Goal: Task Accomplishment & Management: Use online tool/utility

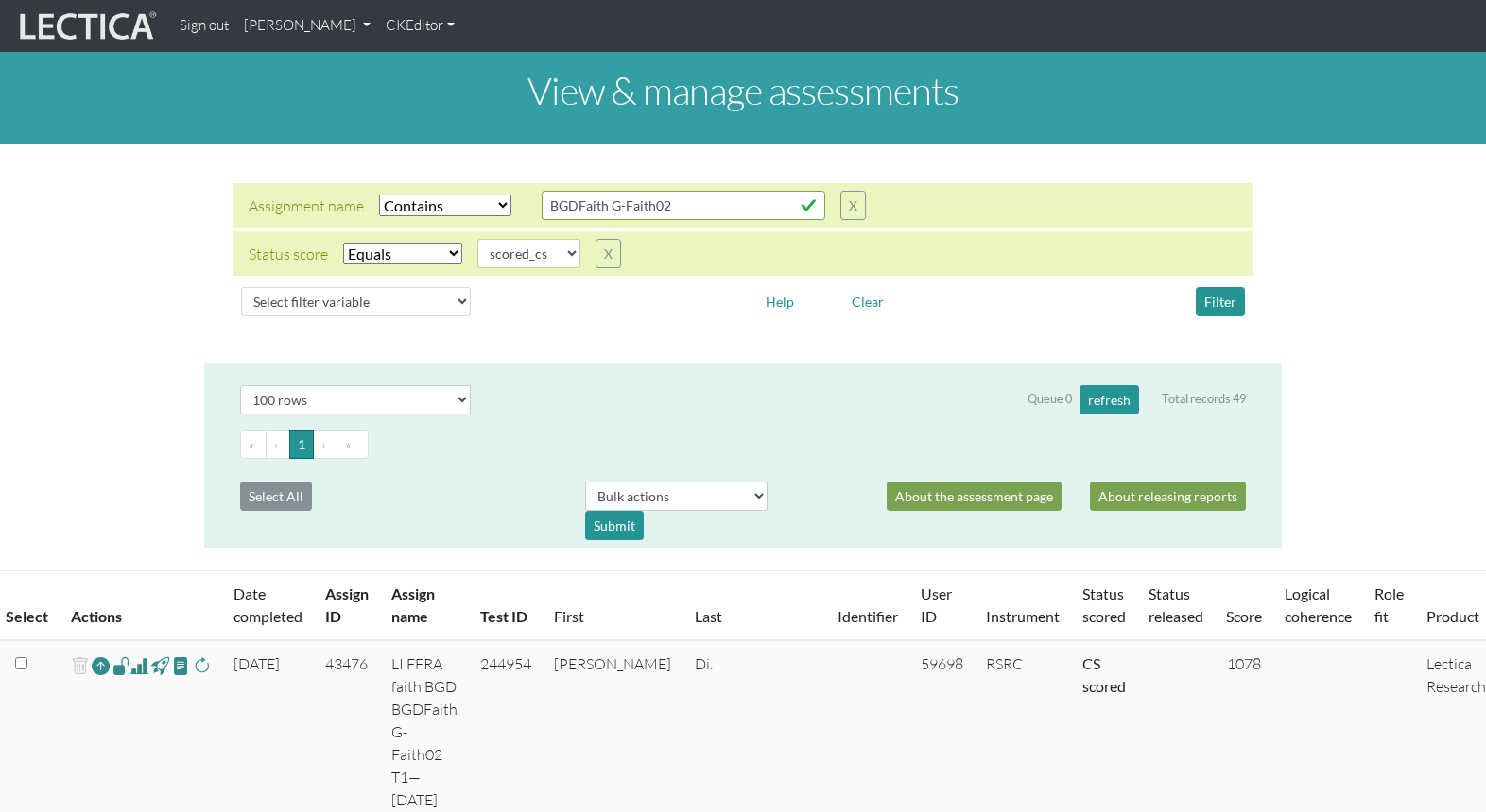
select select "icontains"
select select "scored_cs"
select select "100"
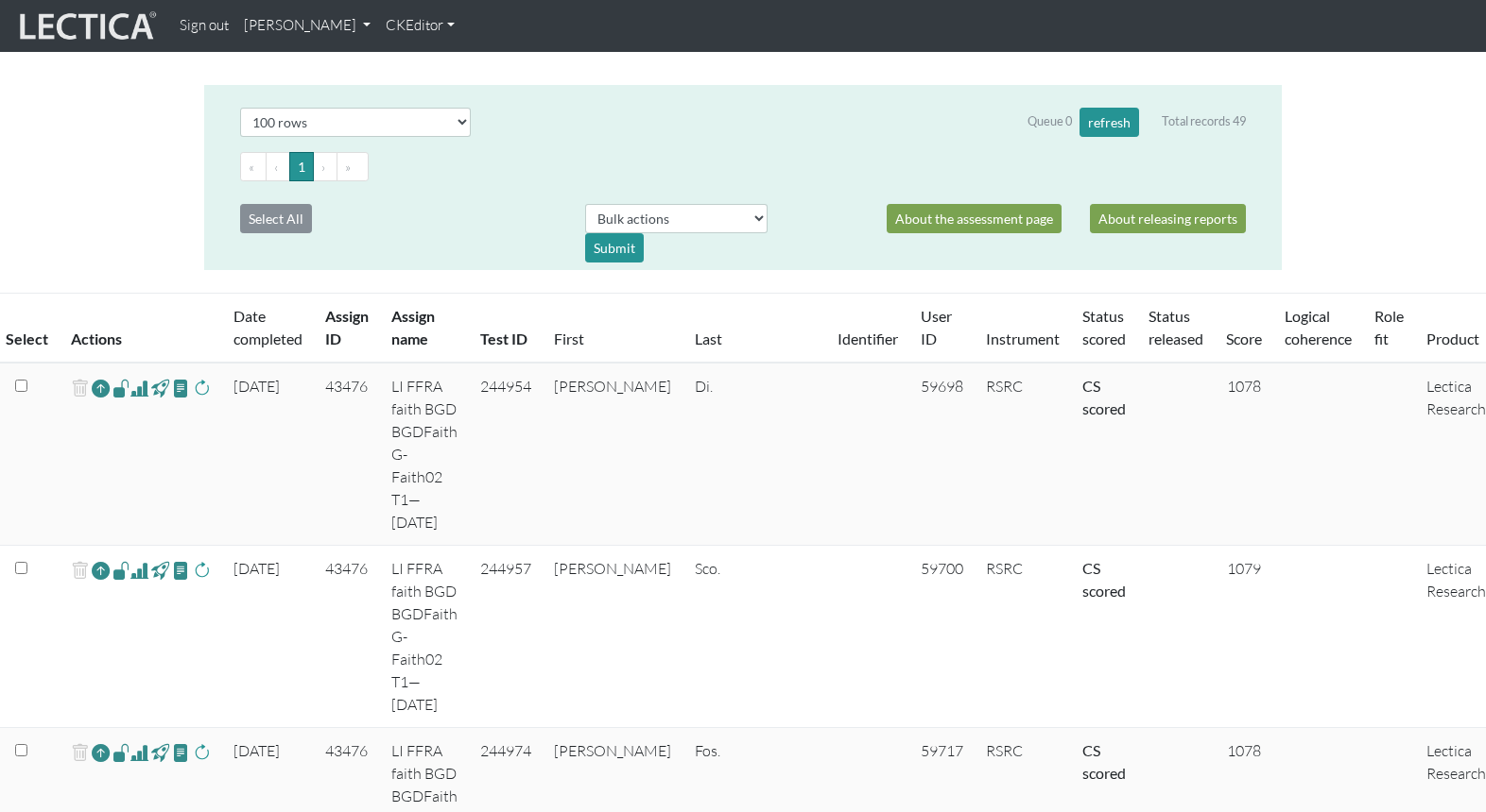
scroll to position [280, 0]
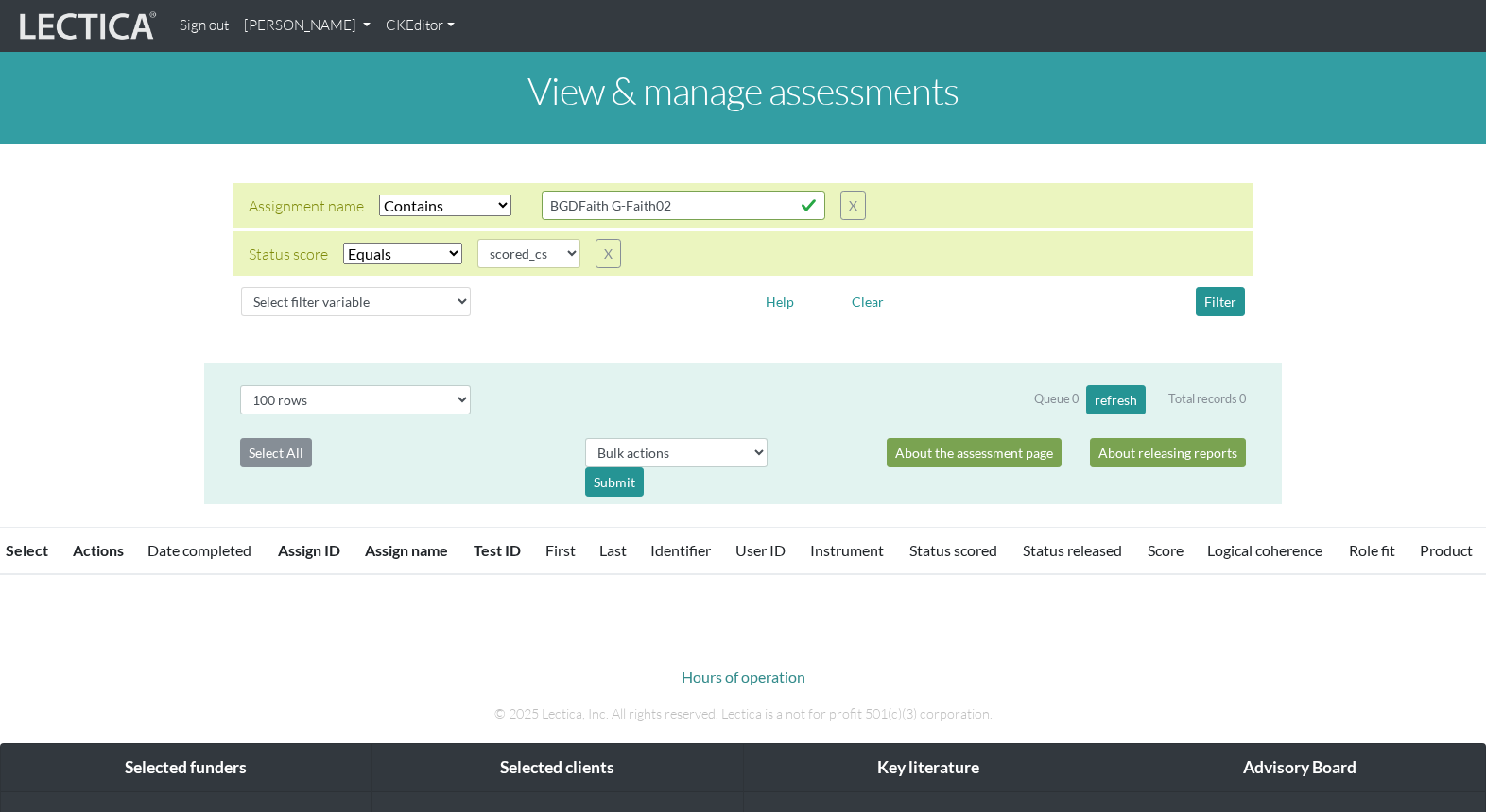
select select "icontains"
select select "scored_cs"
select select "100"
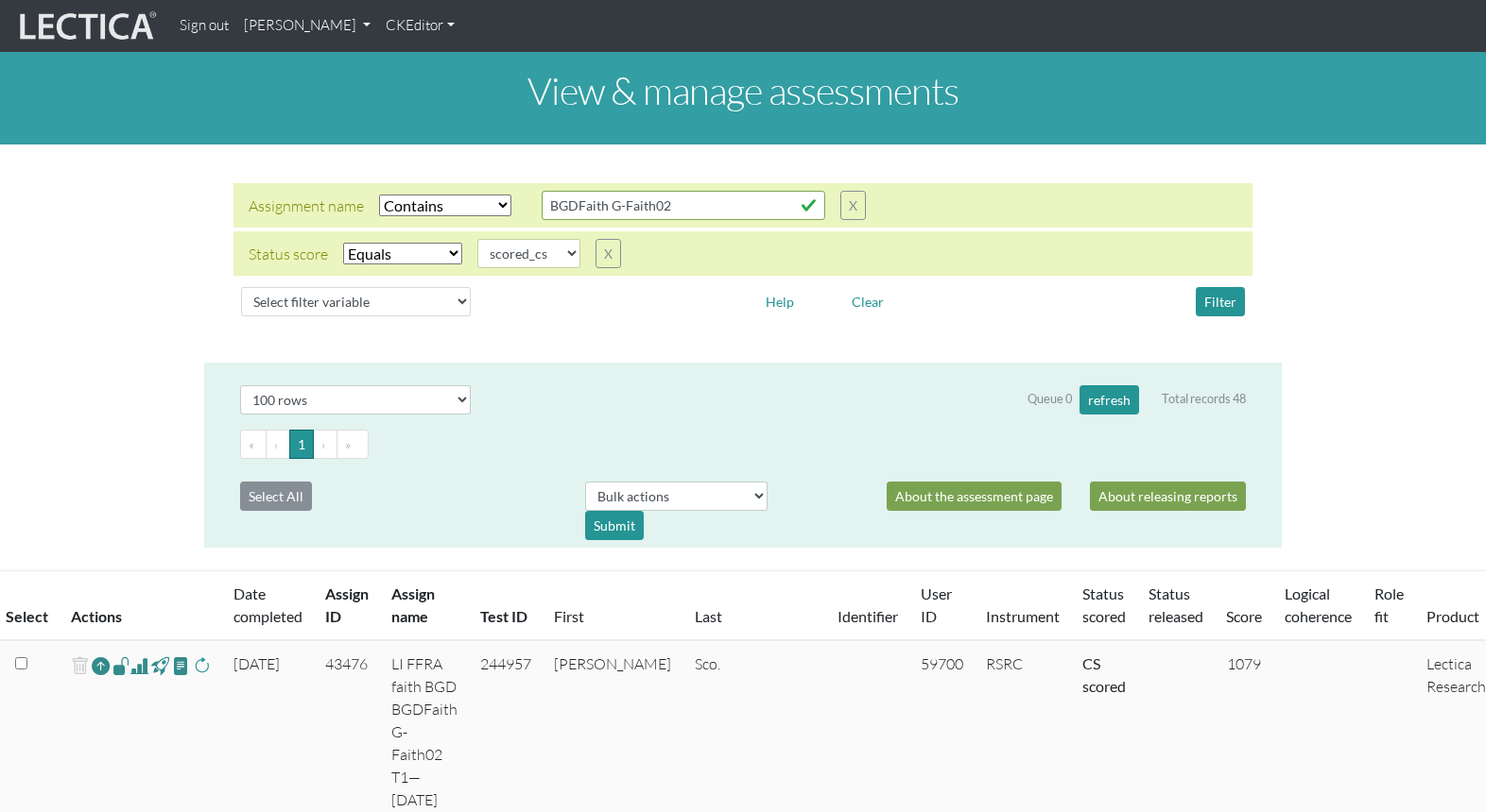
scroll to position [280, 0]
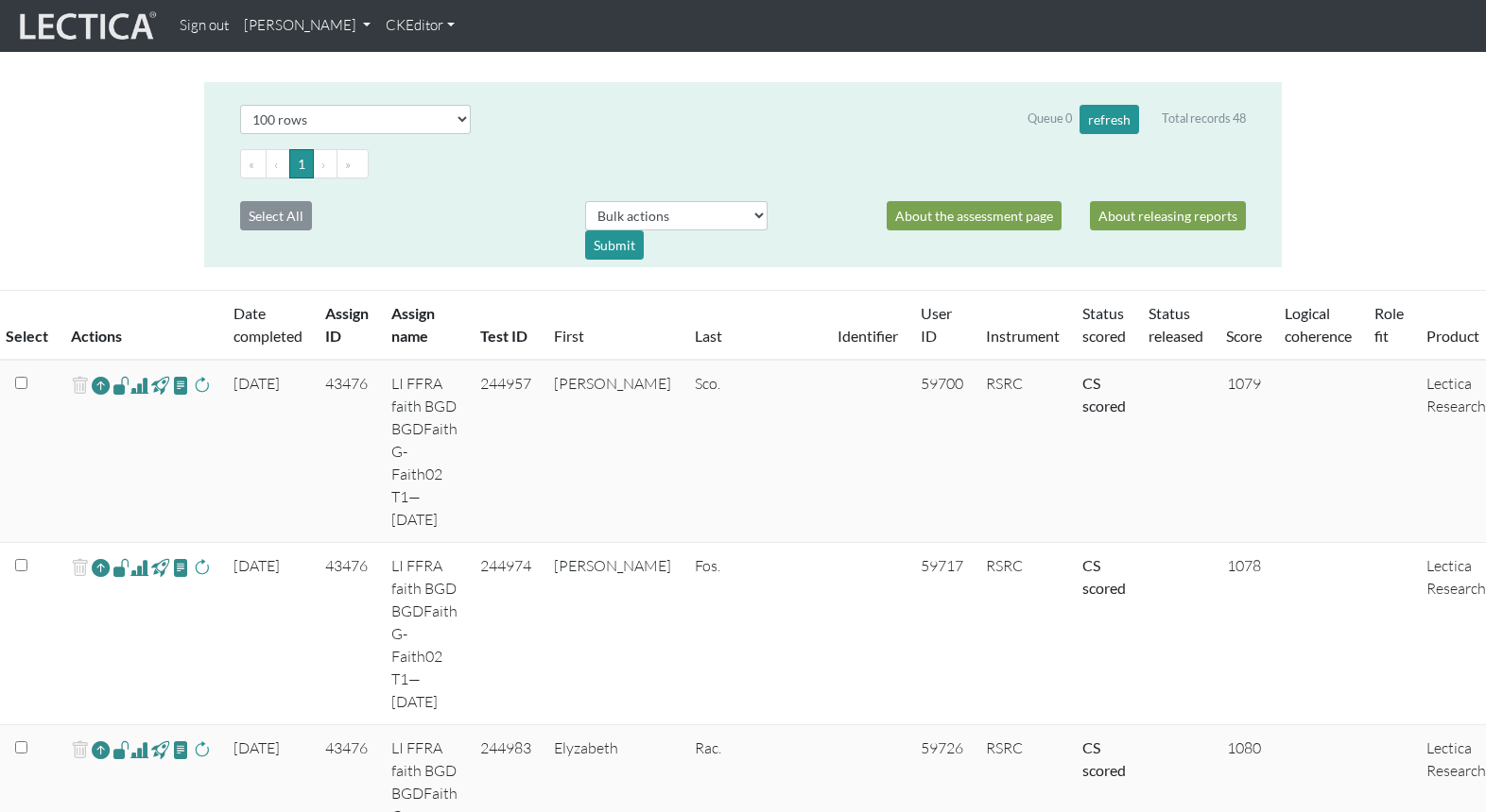
click at [130, 374] on span at bounding box center [139, 386] width 18 height 23
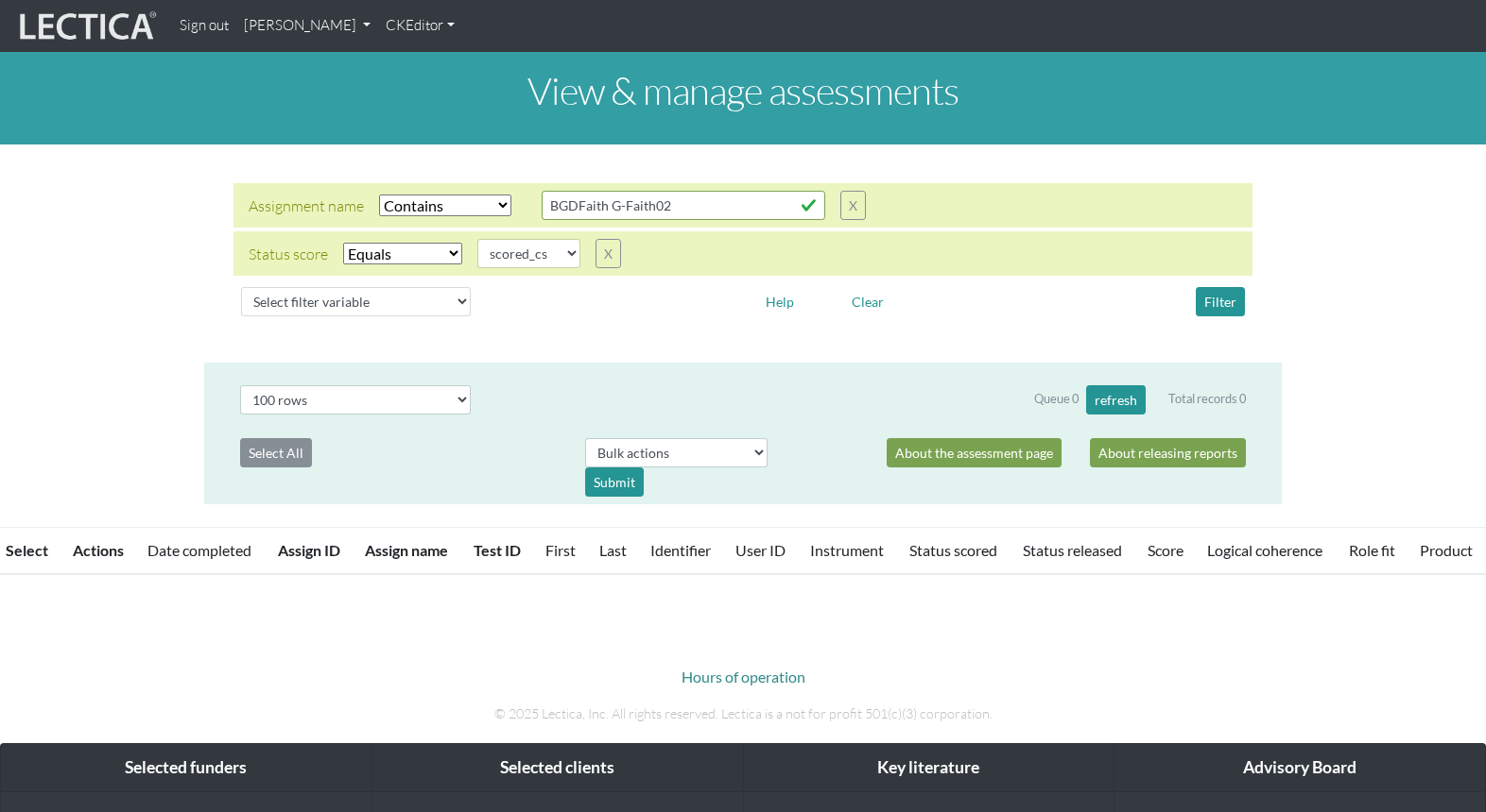
select select "icontains"
select select "scored_cs"
select select "100"
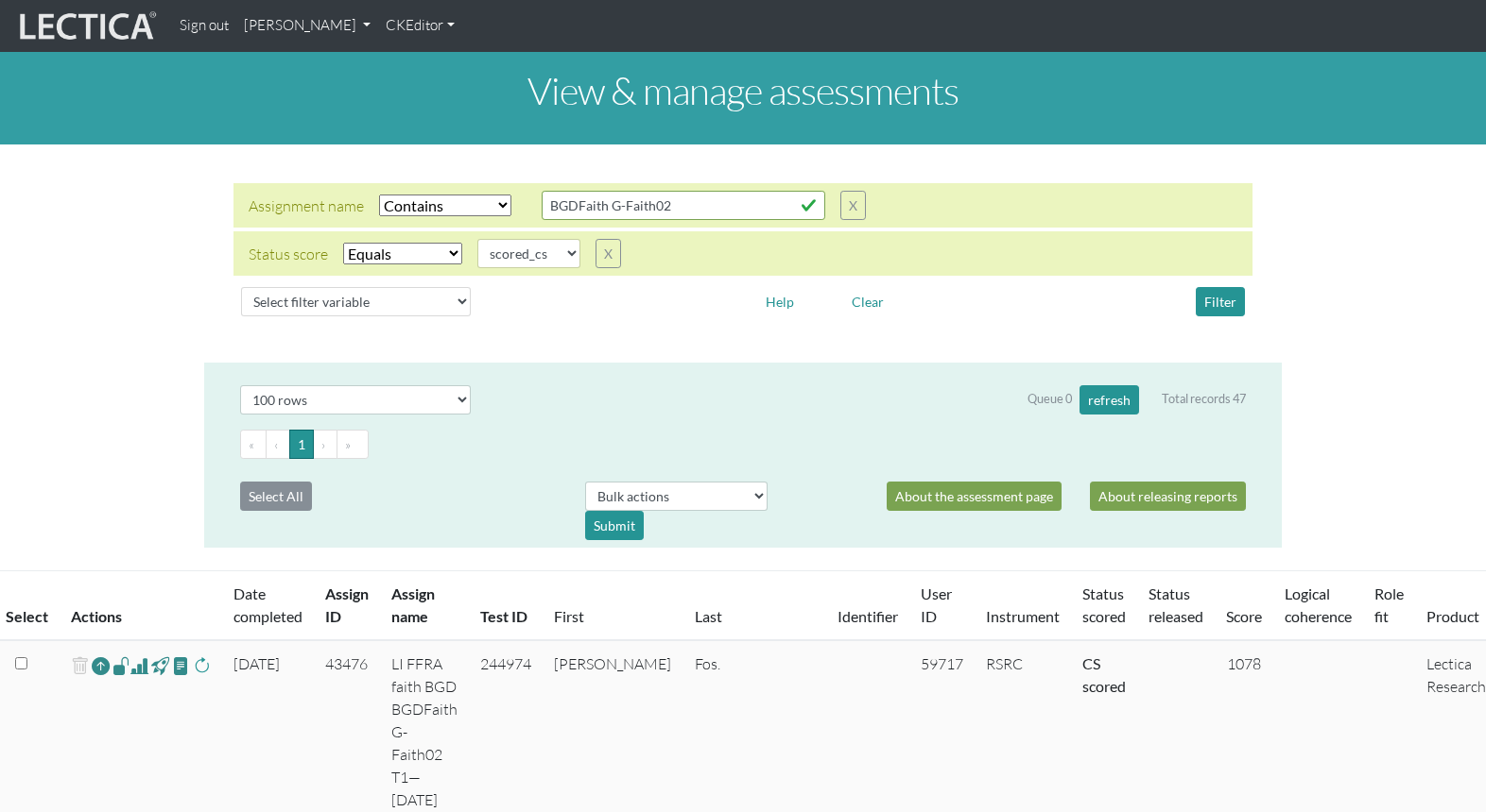
scroll to position [280, 0]
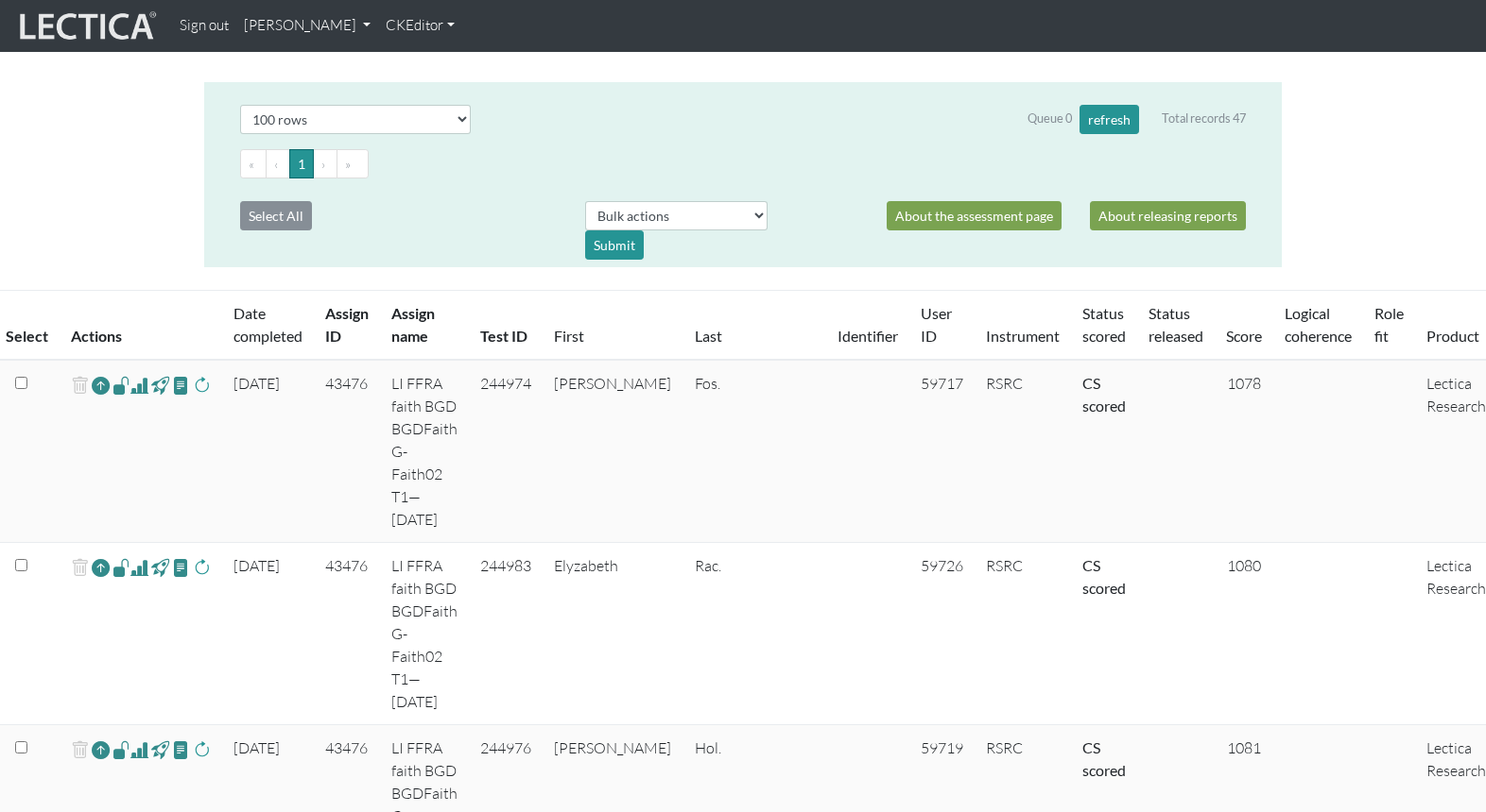
click at [130, 374] on span at bounding box center [139, 386] width 18 height 23
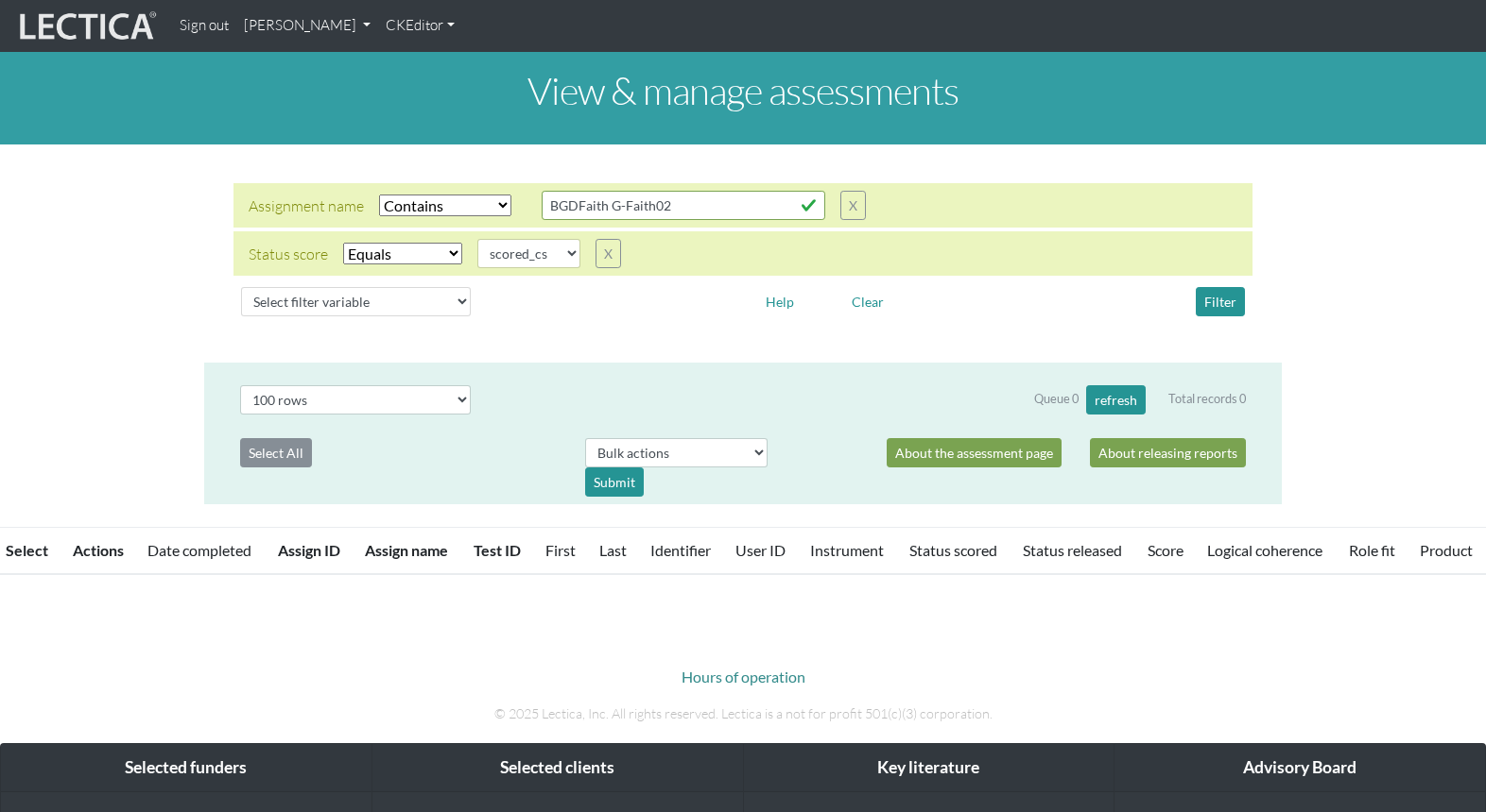
select select "icontains"
select select "scored_cs"
select select "100"
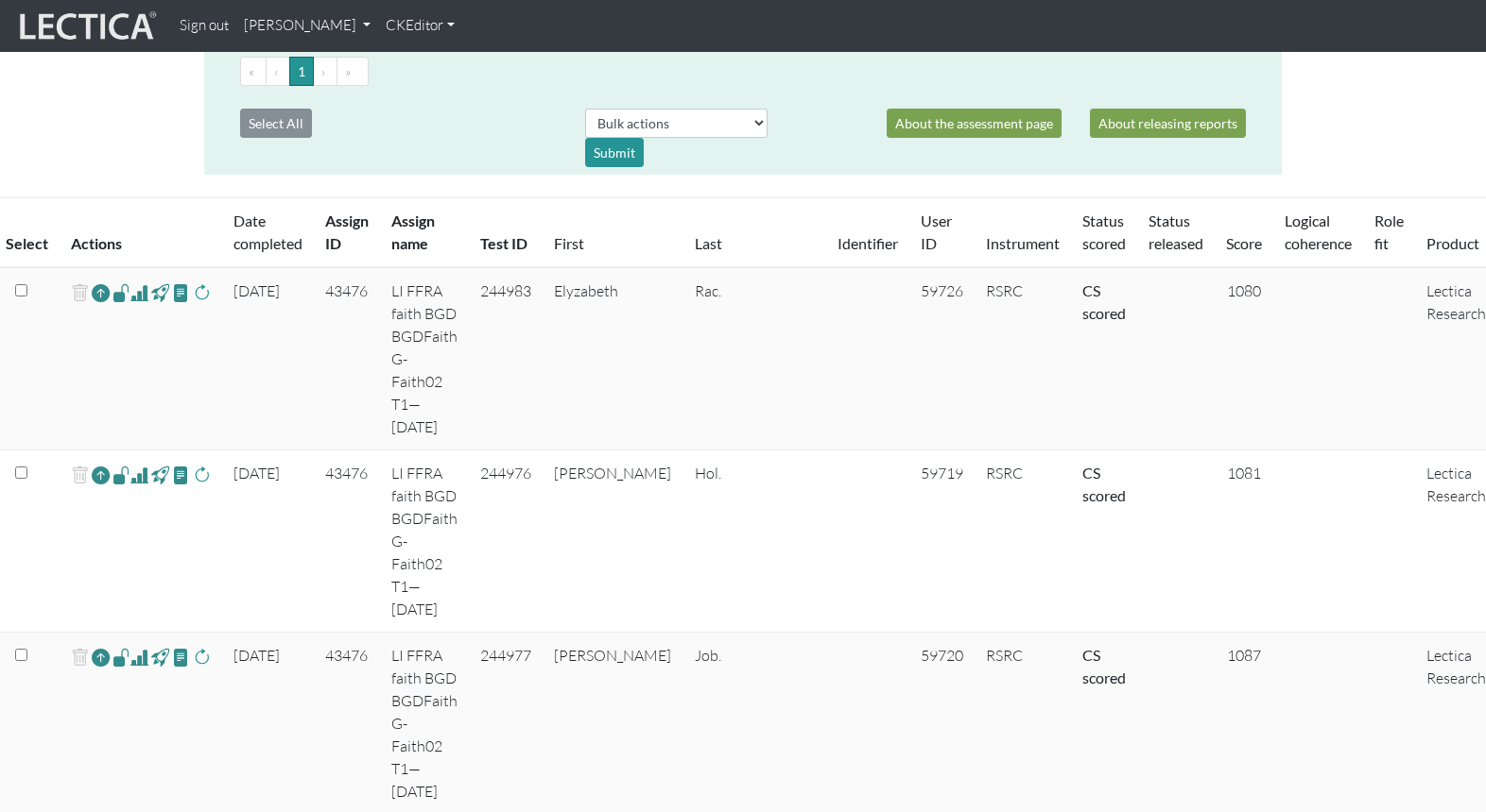
scroll to position [375, 0]
click at [130, 279] on span at bounding box center [139, 291] width 18 height 23
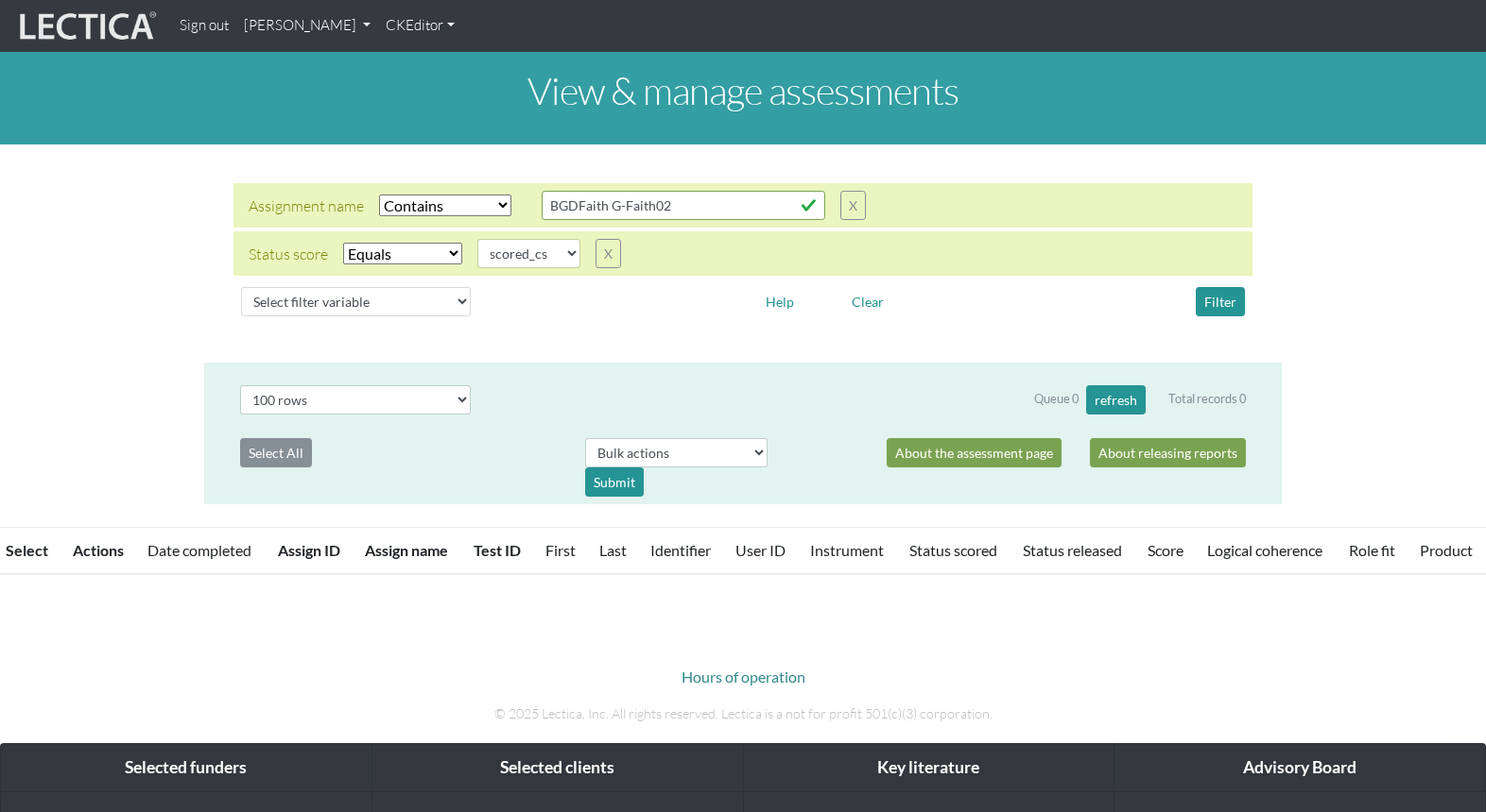
select select "icontains"
select select "scored_cs"
select select "100"
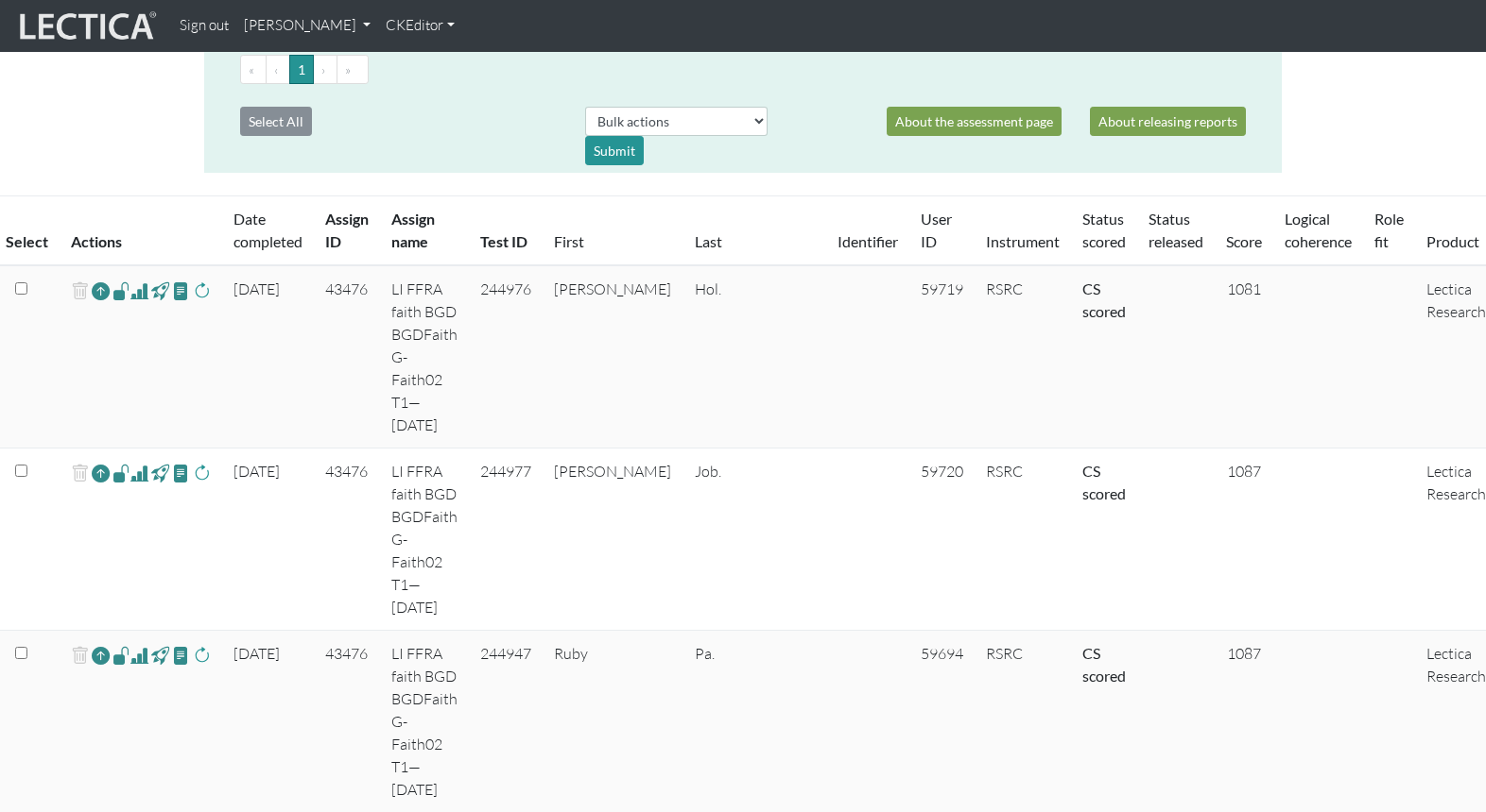
click at [132, 279] on span at bounding box center [139, 291] width 18 height 23
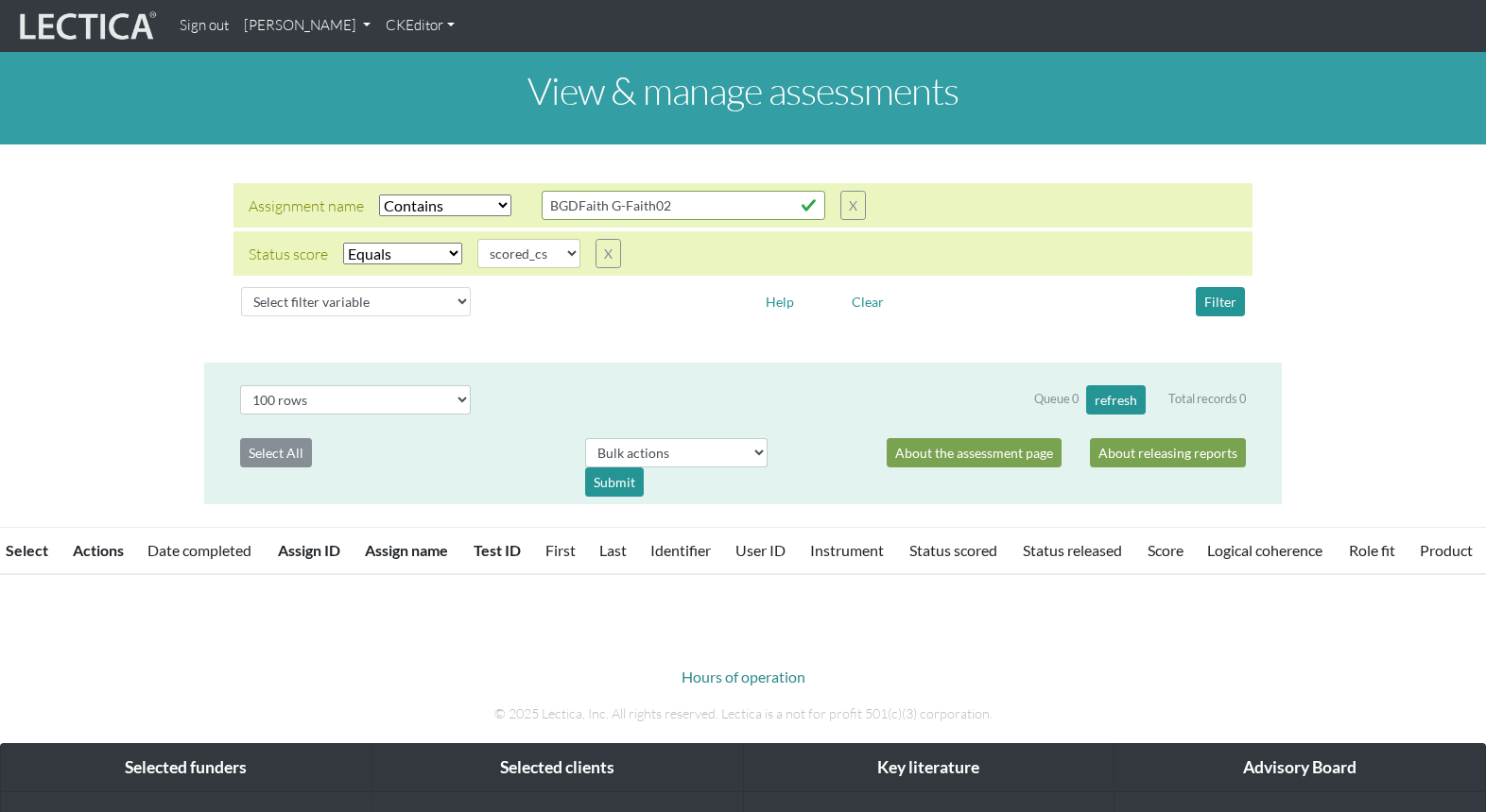
select select "icontains"
select select "scored_cs"
select select "100"
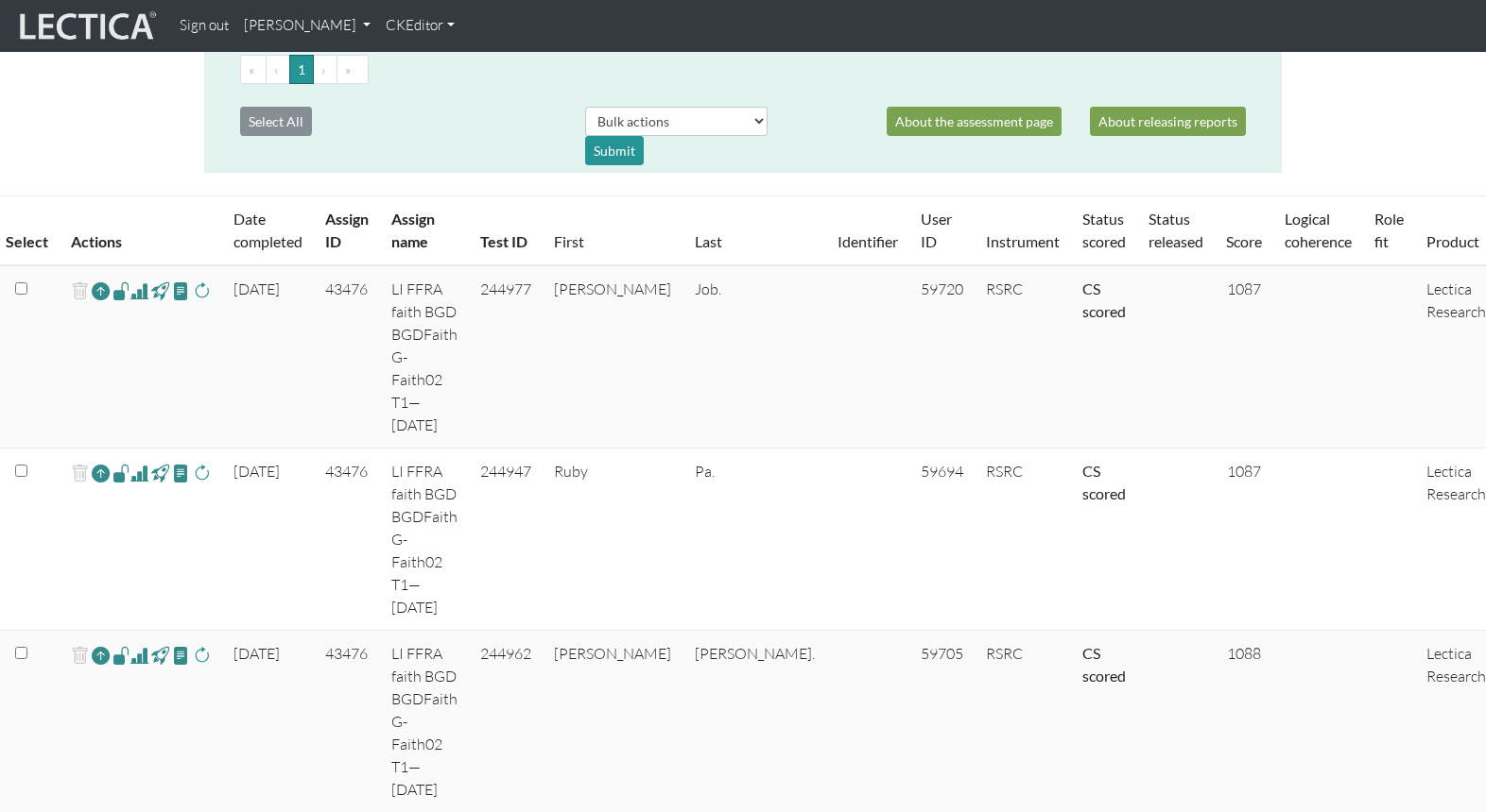
scroll to position [386, 0]
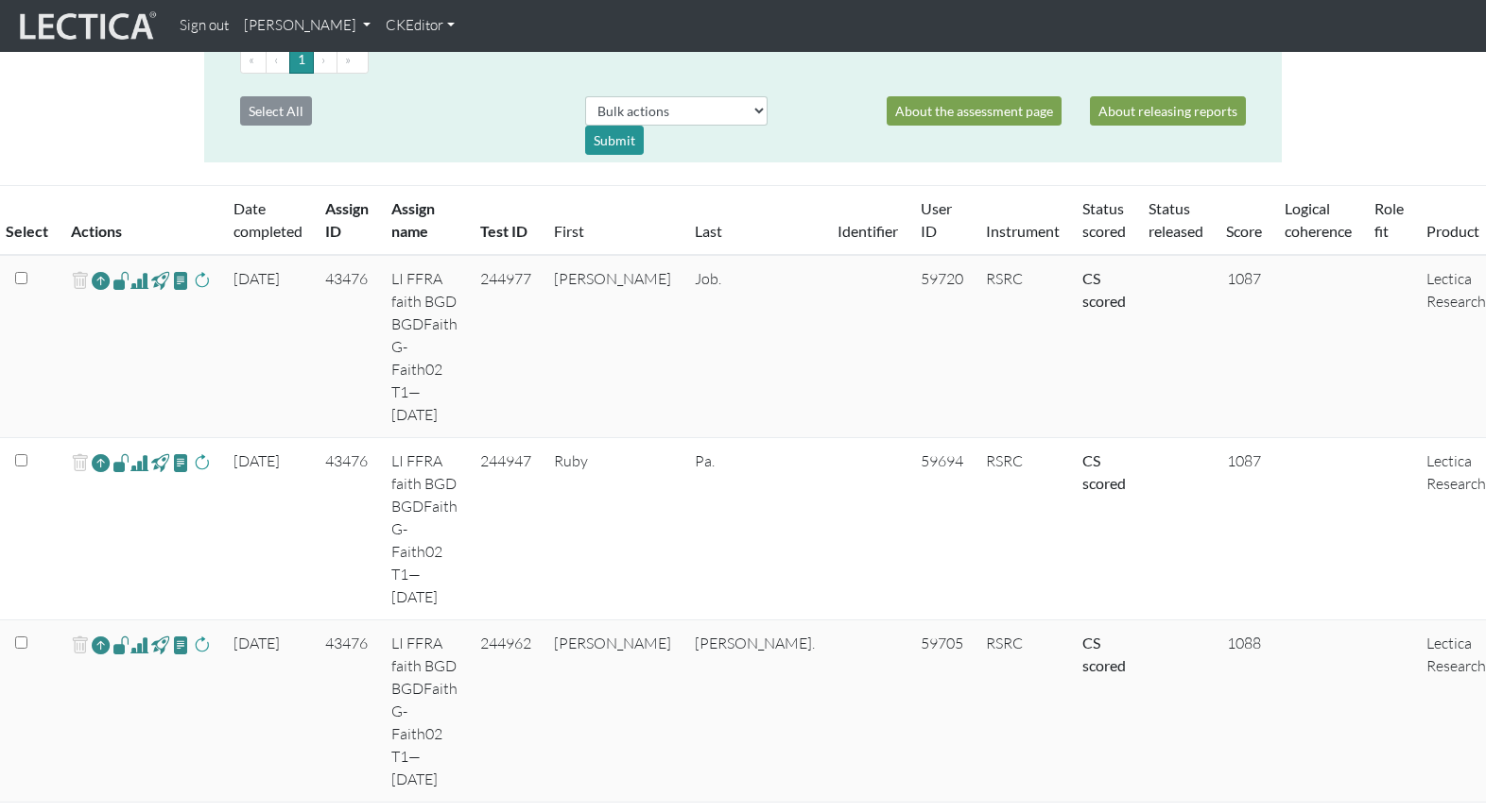
click at [132, 270] on span at bounding box center [139, 281] width 18 height 23
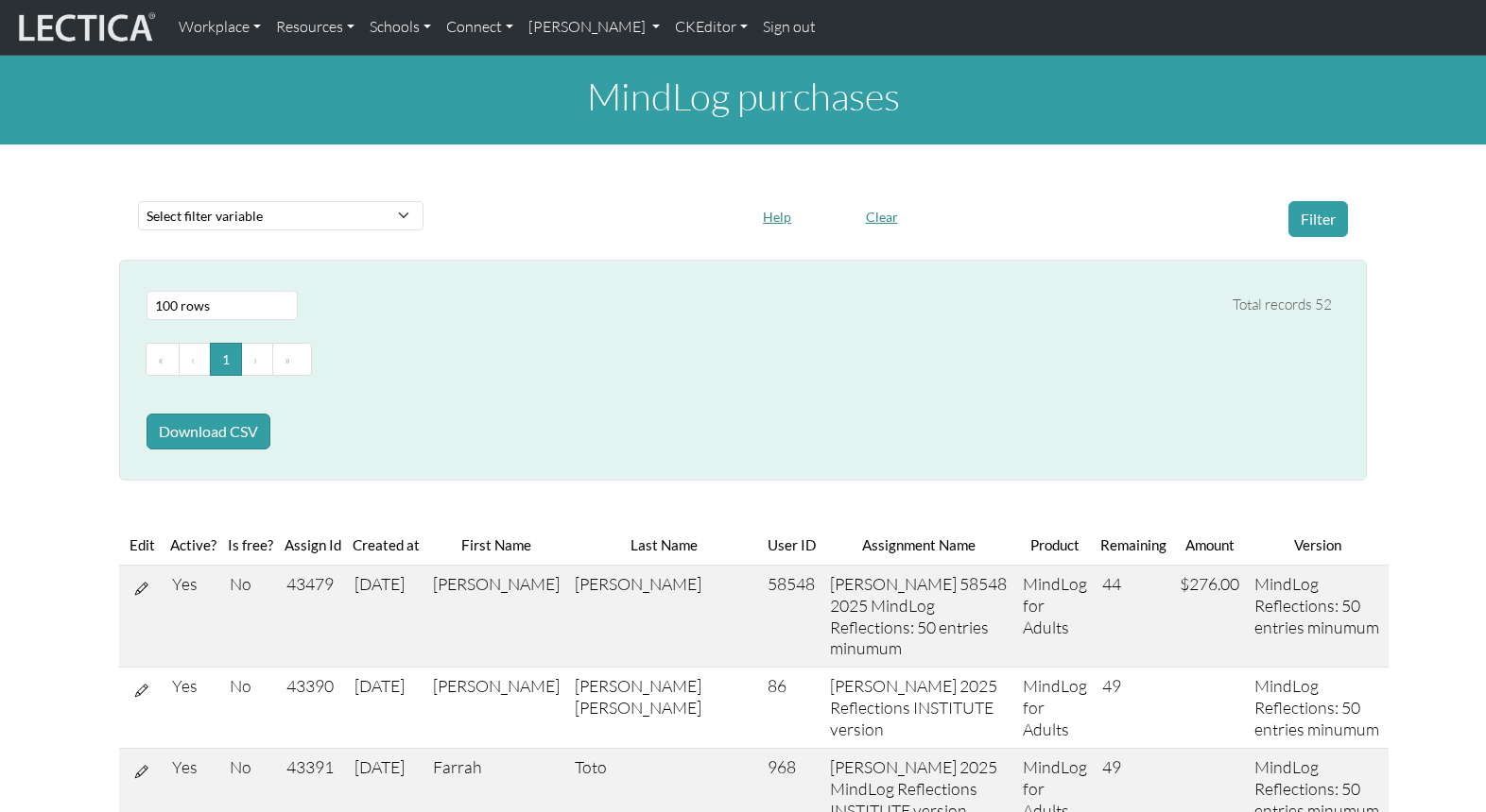
select select "100"
